Goal: Register for event/course

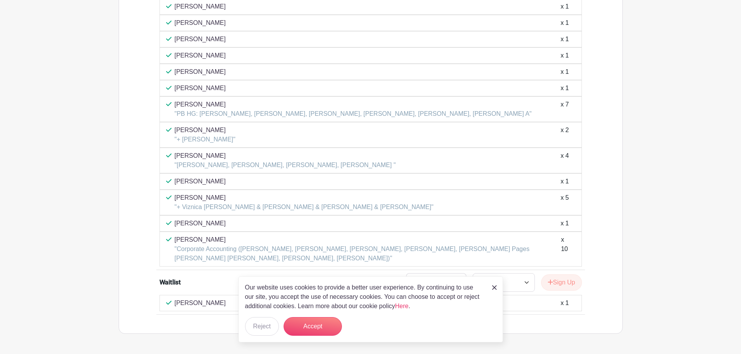
scroll to position [661, 0]
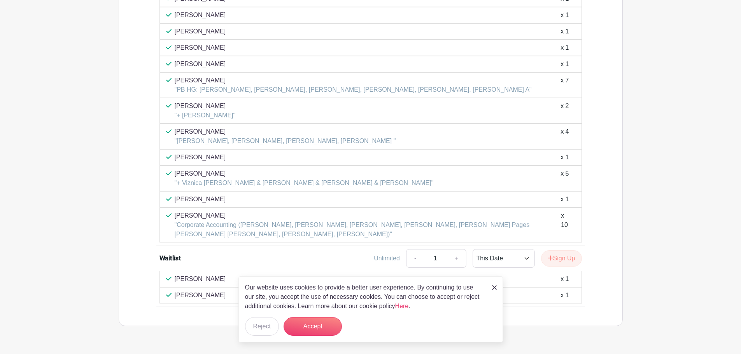
scroll to position [649, 0]
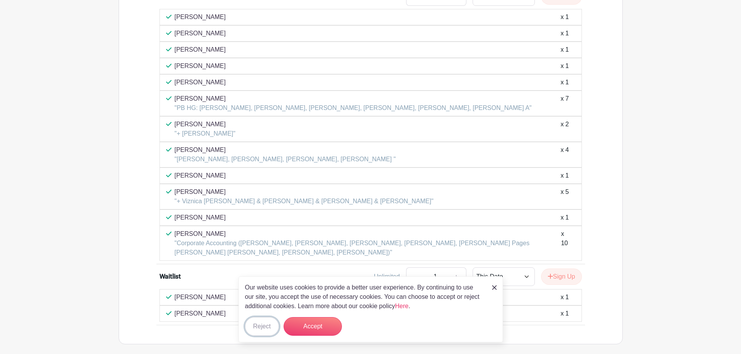
click at [256, 326] on button "Reject" at bounding box center [262, 326] width 34 height 19
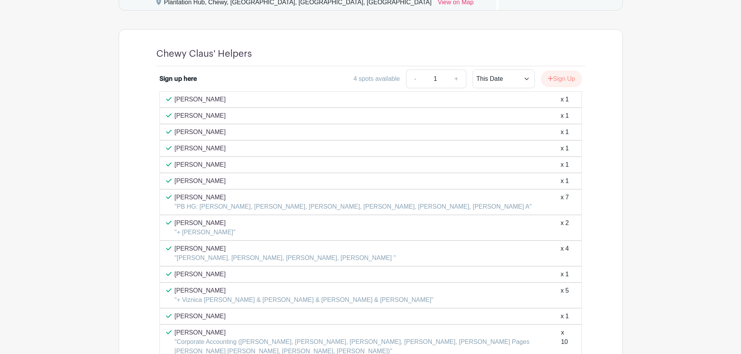
scroll to position [428, 0]
